Goal: Task Accomplishment & Management: Manage account settings

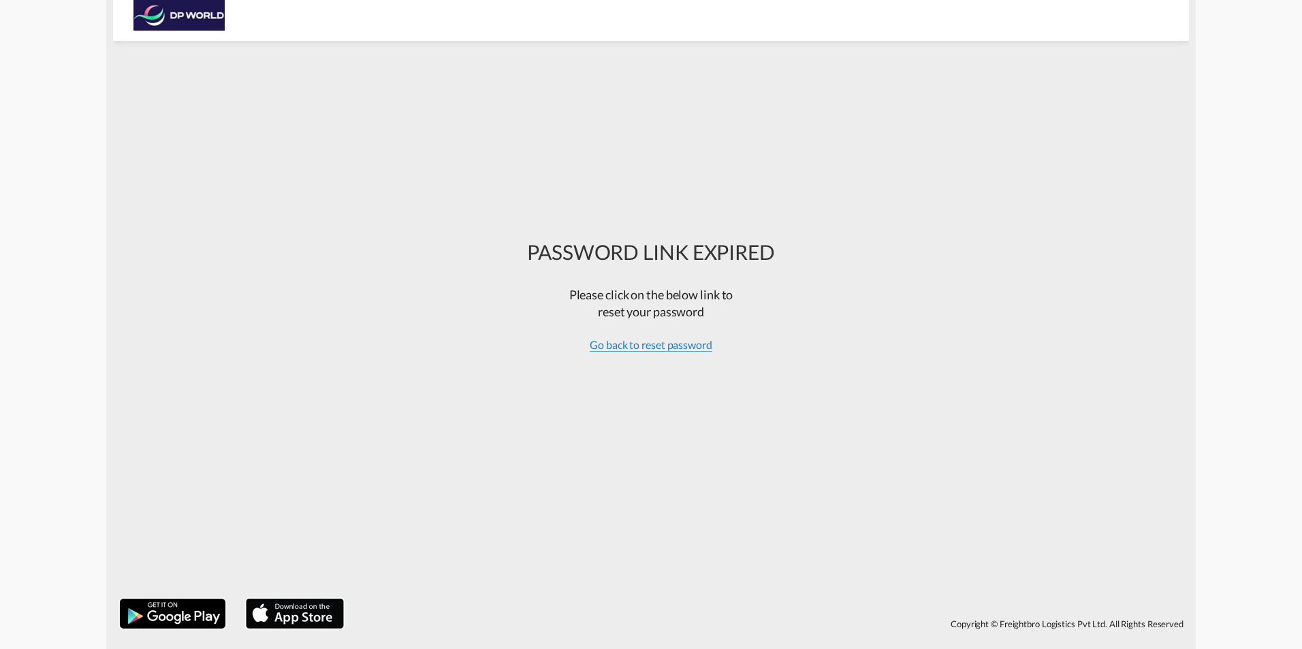
click at [641, 346] on span "Go back to reset password" at bounding box center [651, 345] width 123 height 14
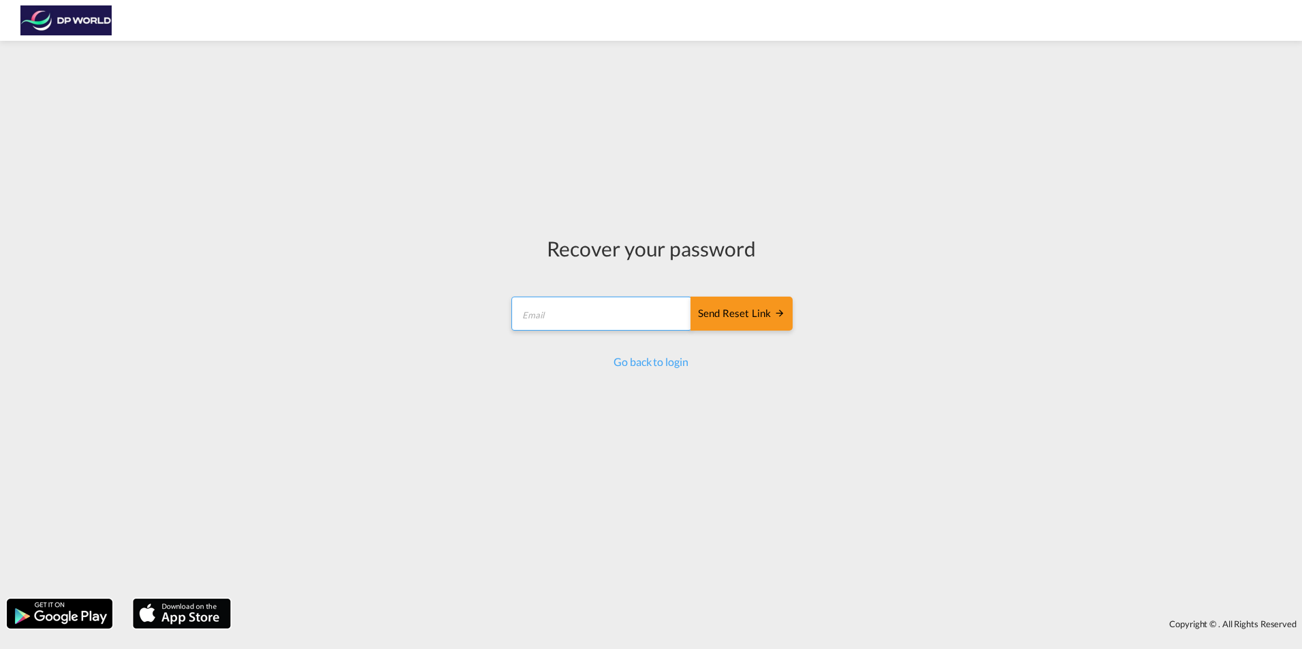
click at [601, 322] on input "email" at bounding box center [601, 314] width 180 height 34
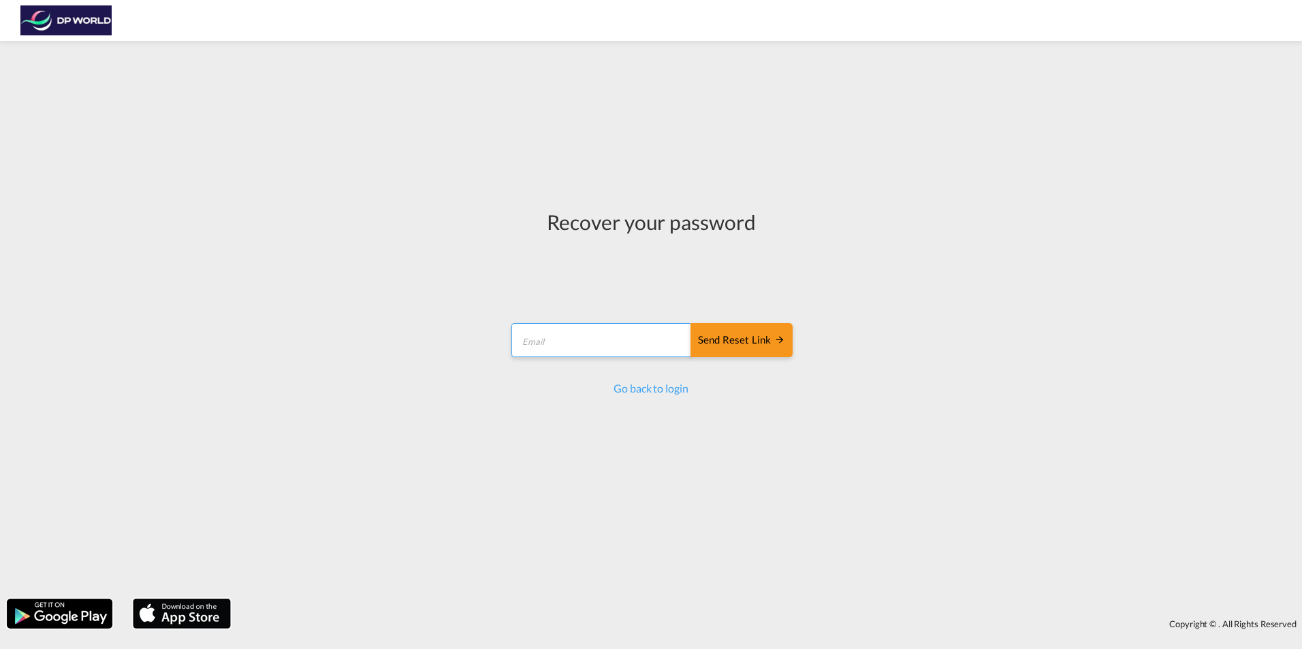
type input "[PERSON_NAME][EMAIL_ADDRESS][PERSON_NAME][DOMAIN_NAME]"
click at [745, 337] on div "Send reset link" at bounding box center [741, 341] width 87 height 16
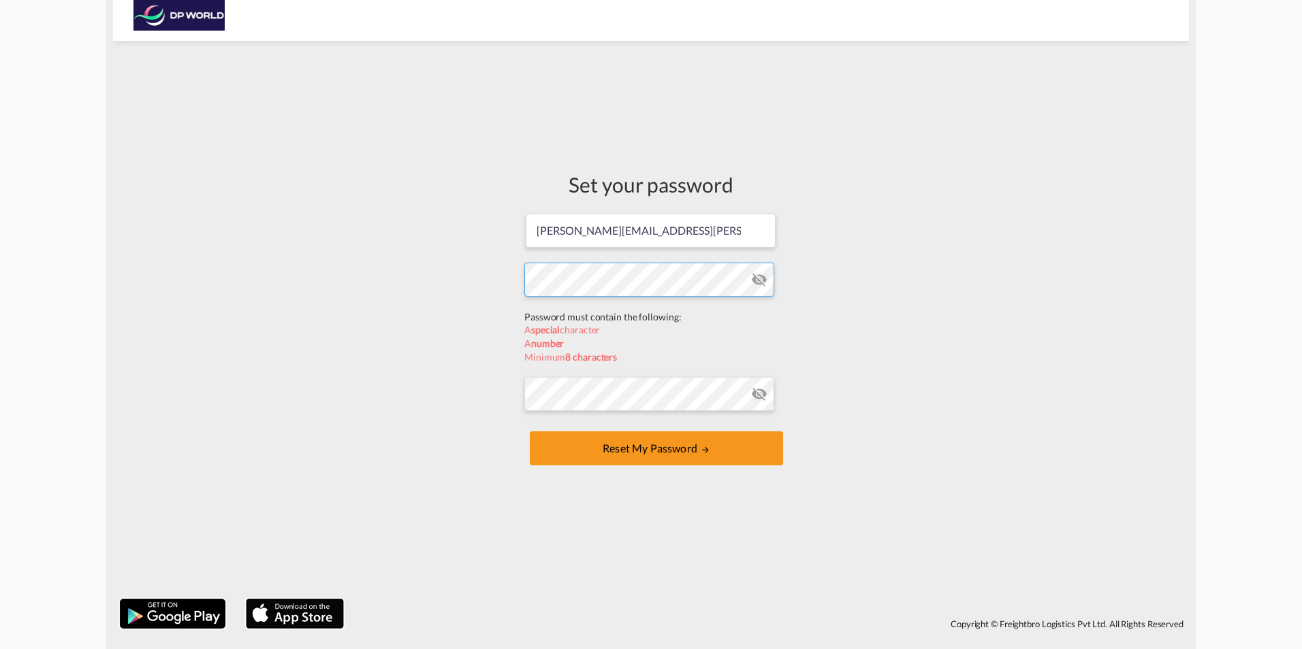
click at [596, 316] on form "[PERSON_NAME][EMAIL_ADDRESS][PERSON_NAME][DOMAIN_NAME] Password must contain th…" at bounding box center [650, 340] width 253 height 257
click at [438, 290] on div "Set your password [PERSON_NAME][EMAIL_ADDRESS][PERSON_NAME][DOMAIN_NAME] Passwo…" at bounding box center [651, 320] width 1076 height 545
click at [585, 400] on form "[PERSON_NAME][EMAIL_ADDRESS][PERSON_NAME][DOMAIN_NAME] Password must contain th…" at bounding box center [650, 340] width 253 height 257
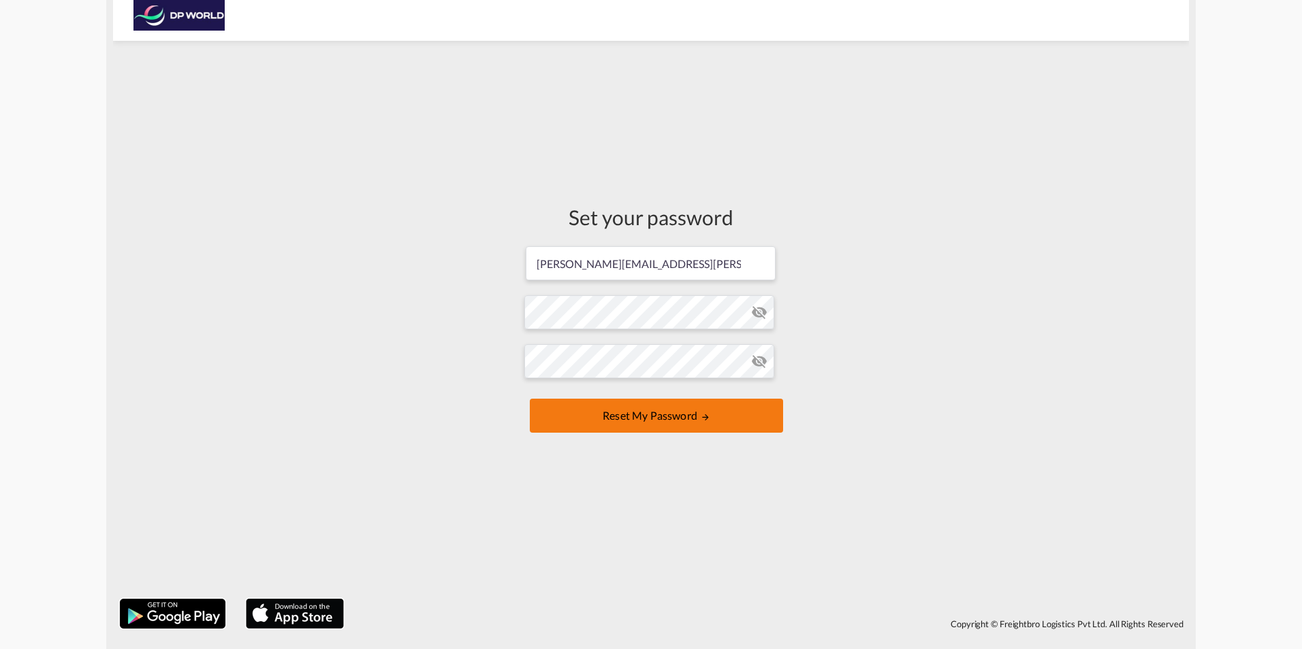
click at [635, 415] on button "Reset my password" at bounding box center [656, 416] width 253 height 34
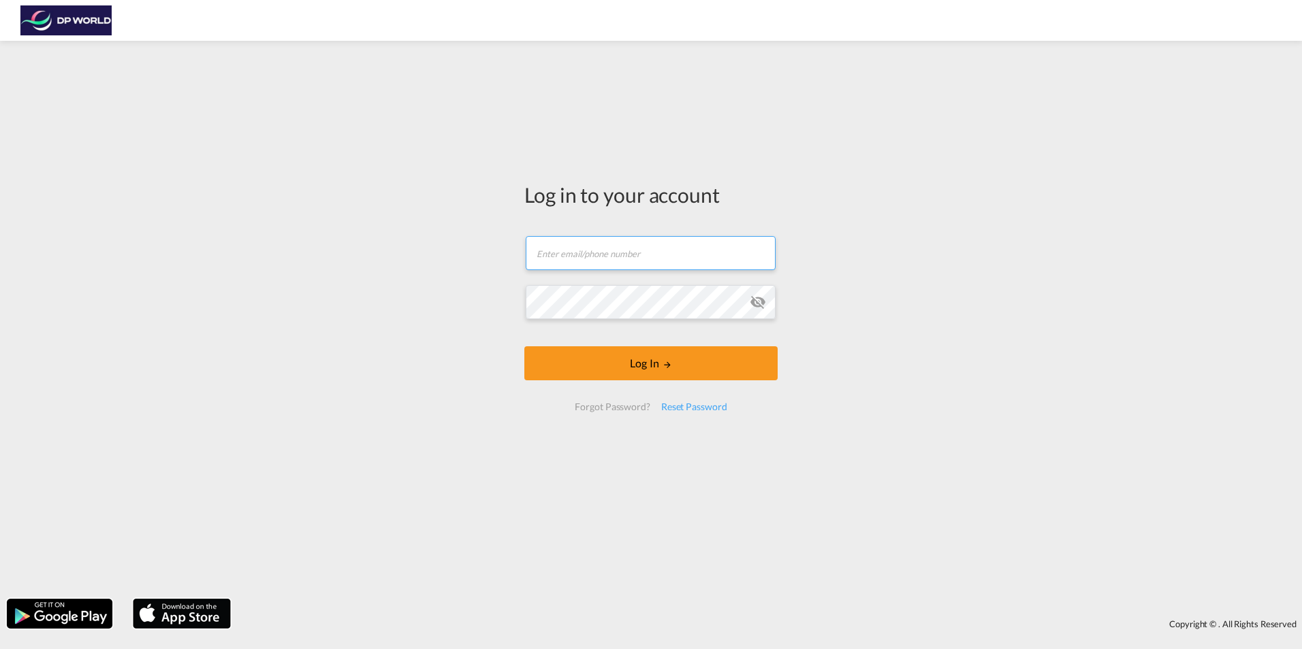
type input "[PERSON_NAME][EMAIL_ADDRESS][PERSON_NAME][DOMAIN_NAME]"
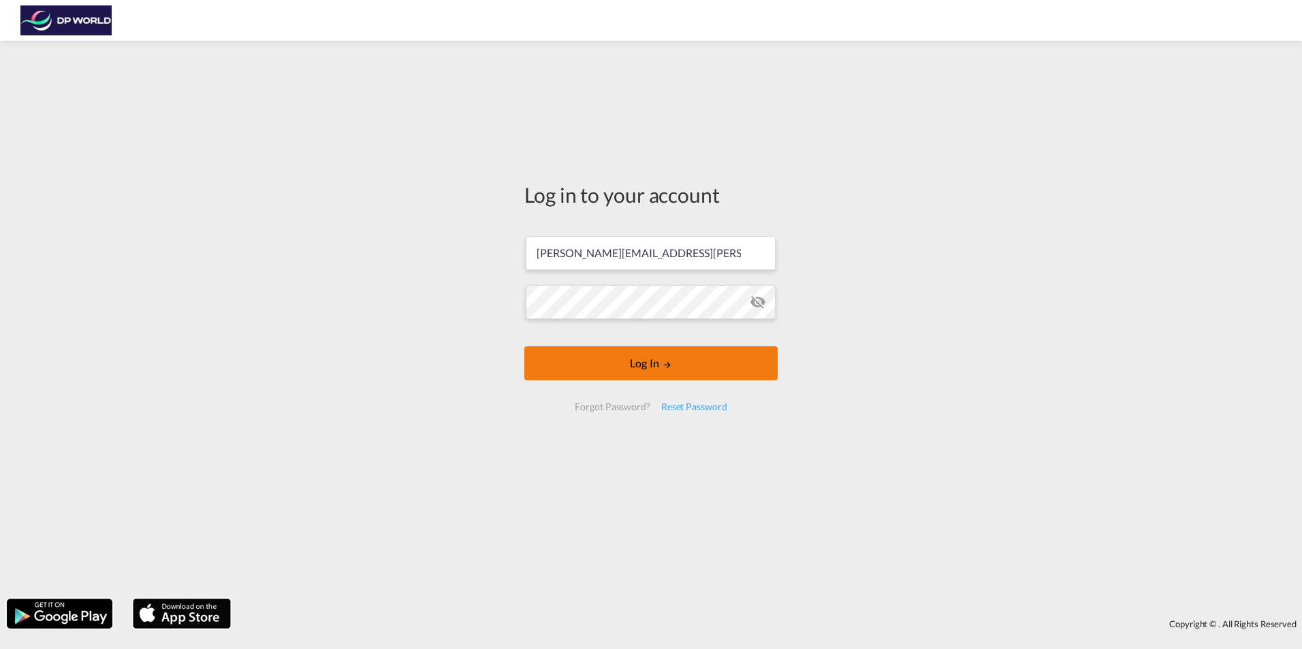
click at [634, 355] on button "Log In" at bounding box center [650, 363] width 253 height 34
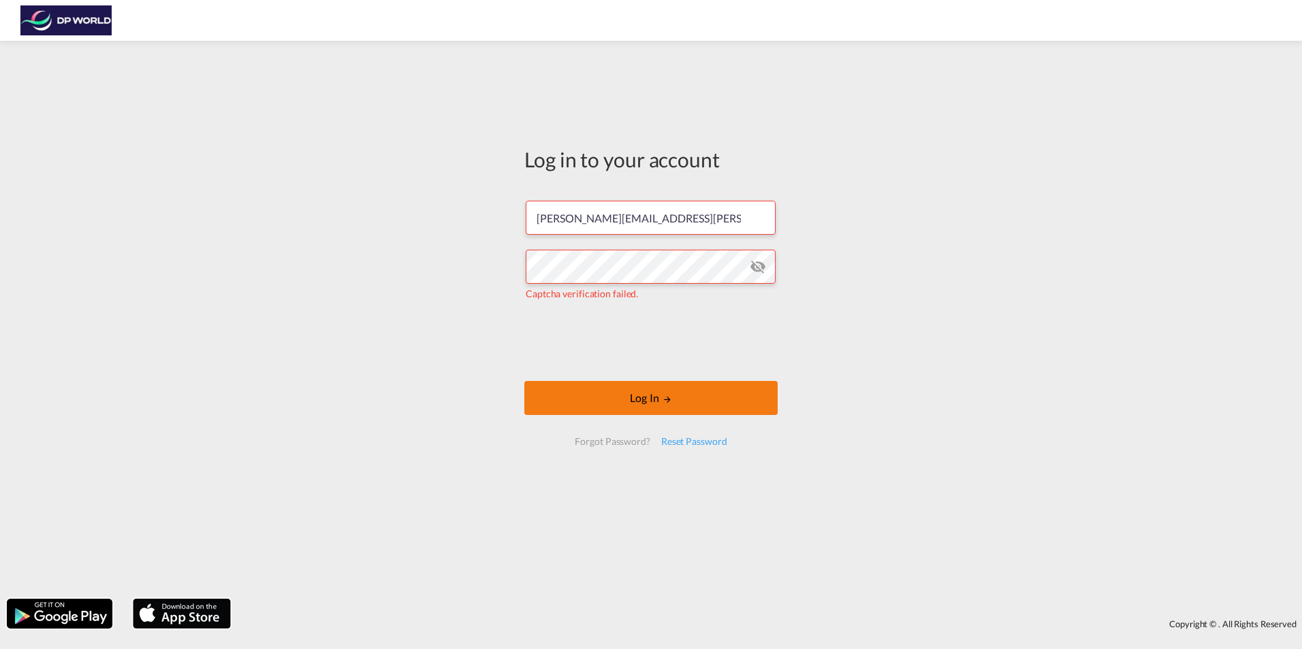
click at [643, 396] on button "Log In" at bounding box center [650, 398] width 253 height 34
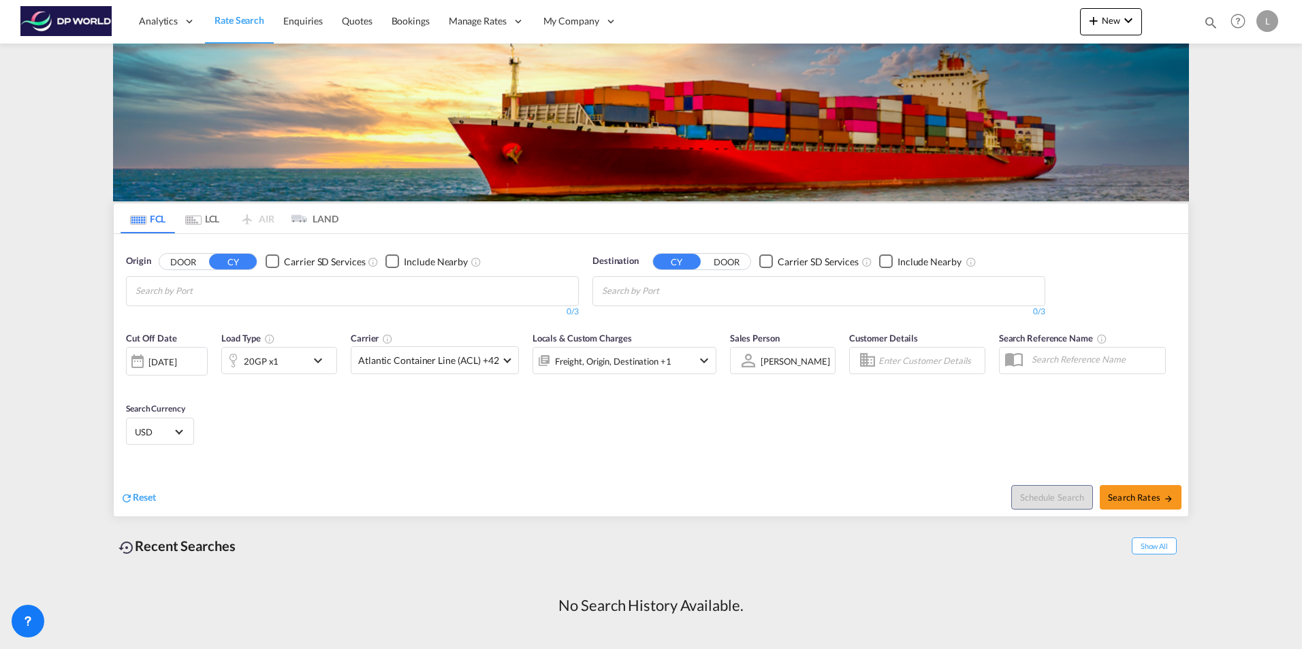
click at [543, 170] on img at bounding box center [651, 123] width 1076 height 158
